Goal: Transaction & Acquisition: Purchase product/service

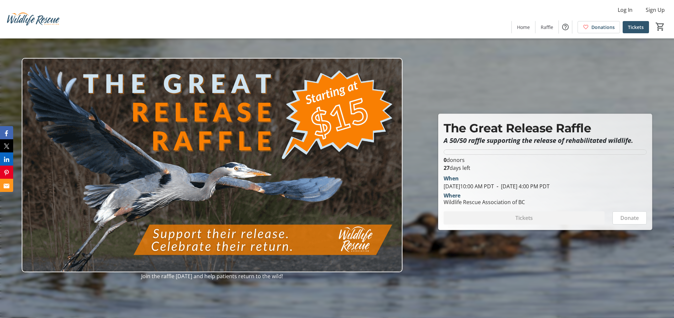
click at [630, 27] on span "Tickets" at bounding box center [636, 27] width 16 height 7
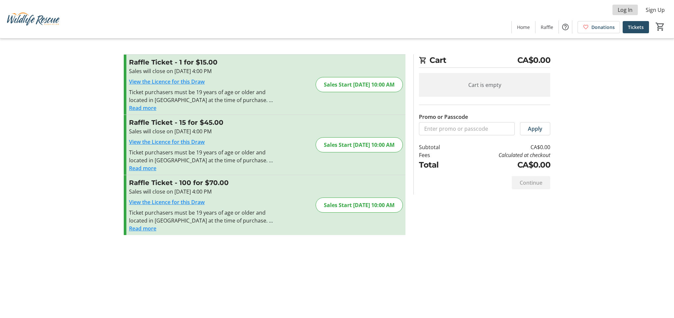
click at [625, 9] on span "Log In" at bounding box center [625, 10] width 15 height 8
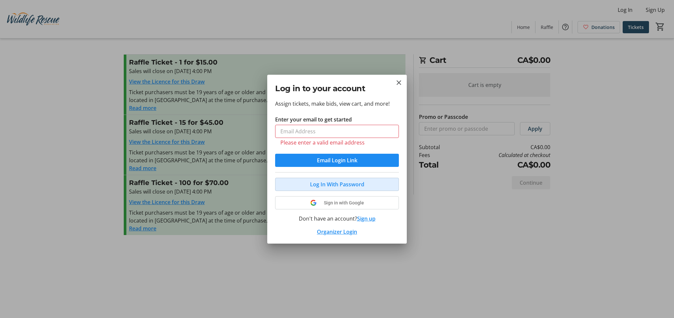
click at [334, 181] on span "Log In With Password" at bounding box center [337, 184] width 54 height 8
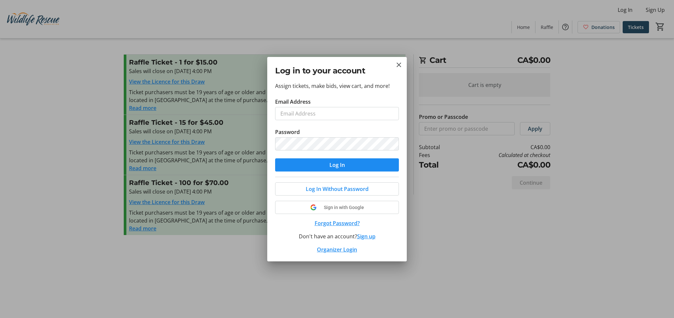
type input "[EMAIL_ADDRESS][DOMAIN_NAME]"
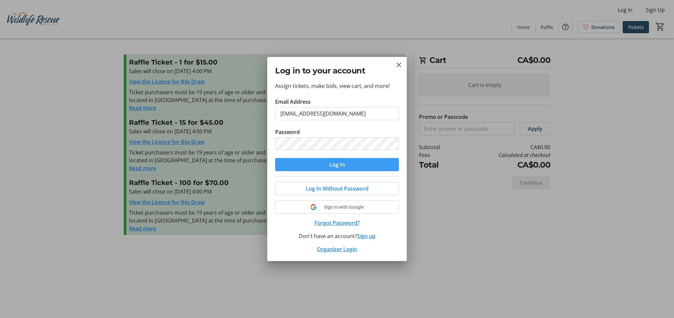
click at [334, 161] on span "Log In" at bounding box center [337, 165] width 15 height 8
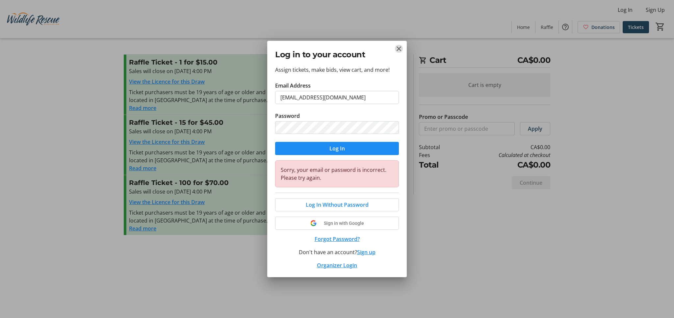
click at [400, 49] on mat-icon "Close" at bounding box center [399, 49] width 8 height 8
